Goal: Task Accomplishment & Management: Use online tool/utility

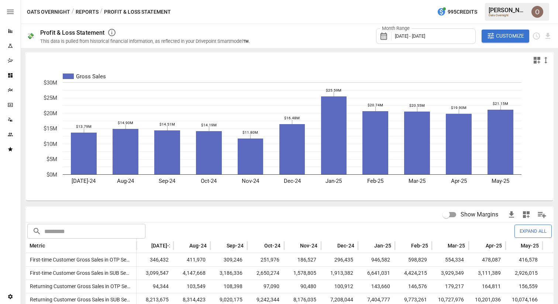
click at [500, 37] on span "Customize" at bounding box center [510, 35] width 28 height 9
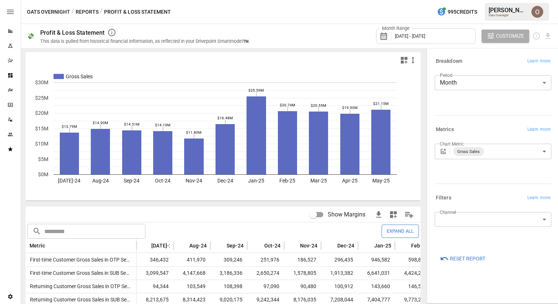
click at [425, 34] on span "[DATE] - [DATE]" at bounding box center [410, 36] width 30 height 6
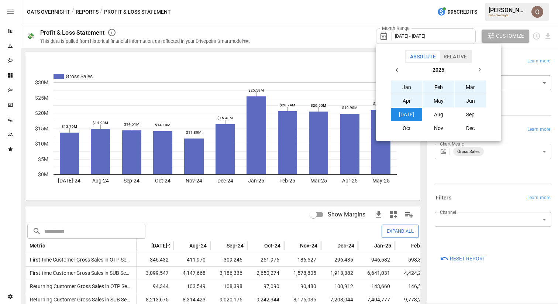
click at [406, 86] on button "Jan" at bounding box center [407, 86] width 32 height 13
click at [435, 117] on button "Aug" at bounding box center [438, 114] width 32 height 13
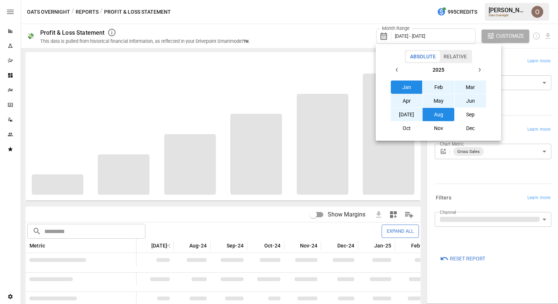
click at [325, 27] on div at bounding box center [279, 152] width 558 height 304
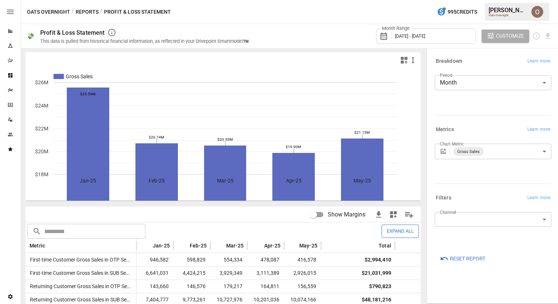
click at [495, 34] on button "Customize" at bounding box center [505, 36] width 48 height 13
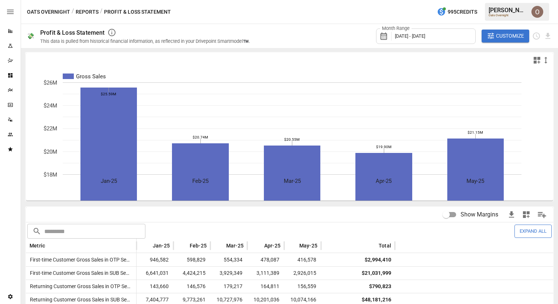
click at [12, 76] on icon "Dashboards" at bounding box center [10, 75] width 4 height 4
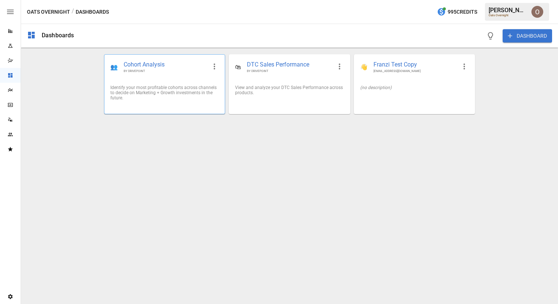
click at [197, 80] on div "Identify your most profitable cohorts across channels to decide on Marketing + …" at bounding box center [164, 92] width 120 height 27
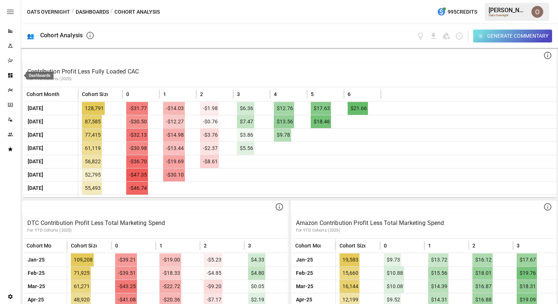
click at [12, 72] on icon "Dashboards" at bounding box center [10, 75] width 6 height 6
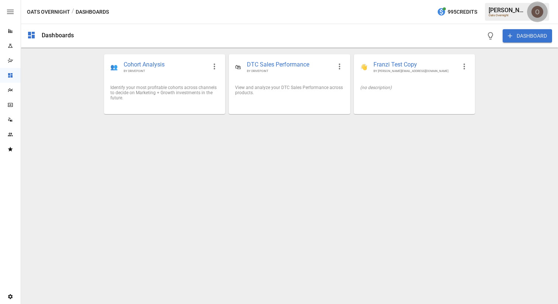
click at [538, 14] on img "Oleksii Flok" at bounding box center [537, 12] width 12 height 12
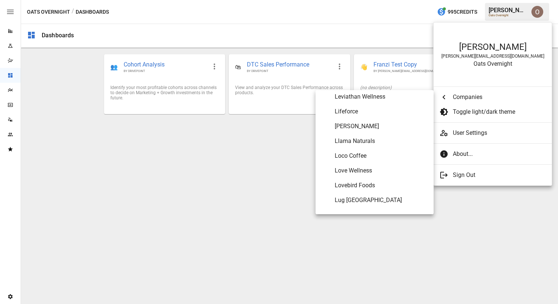
scroll to position [2366, 0]
click at [357, 164] on Wellness "Love Wellness" at bounding box center [374, 168] width 118 height 15
